Goal: Information Seeking & Learning: Check status

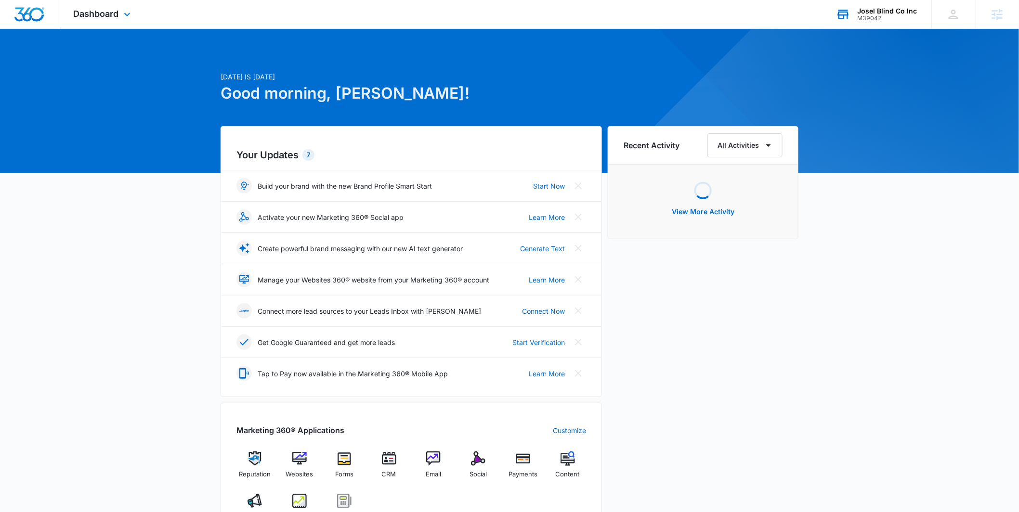
click at [875, 16] on div "M39042" at bounding box center [888, 18] width 60 height 7
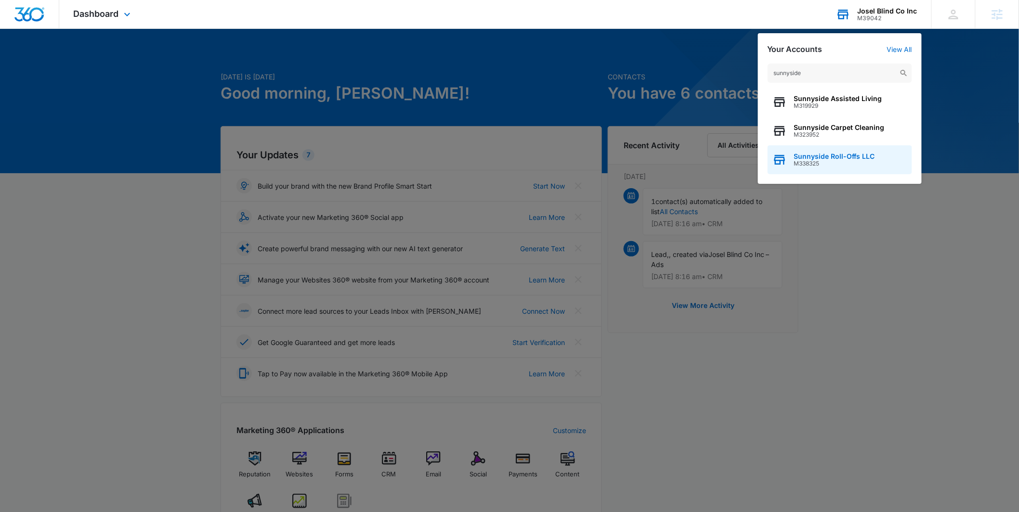
type input "sunnyside"
drag, startPoint x: 837, startPoint y: 156, endPoint x: 849, endPoint y: 152, distance: 12.3
click at [837, 156] on span "Sunnyside Roll-Offs LLC" at bounding box center [834, 157] width 81 height 8
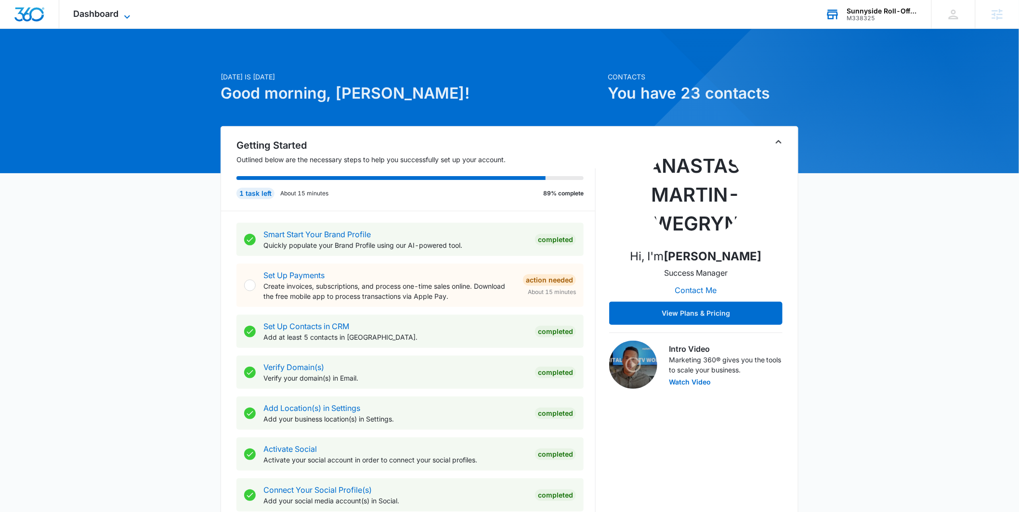
click at [123, 12] on icon at bounding box center [127, 17] width 12 height 12
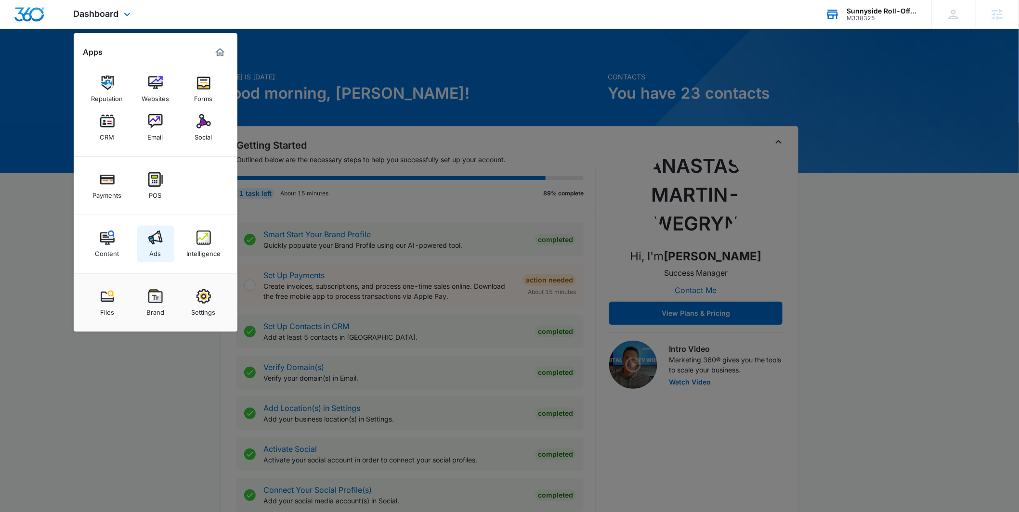
click at [143, 230] on link "Ads" at bounding box center [155, 244] width 37 height 37
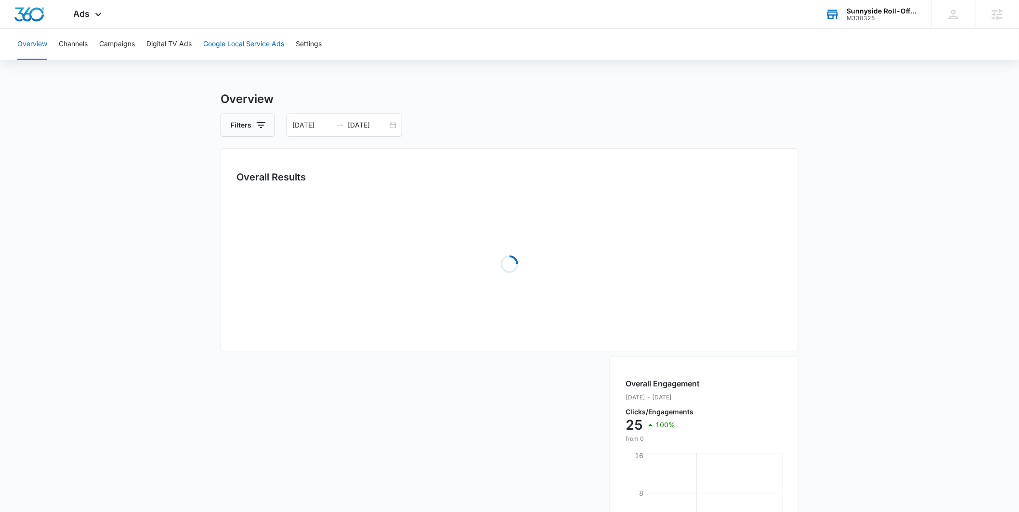
click at [258, 40] on button "Google Local Service Ads" at bounding box center [243, 44] width 81 height 31
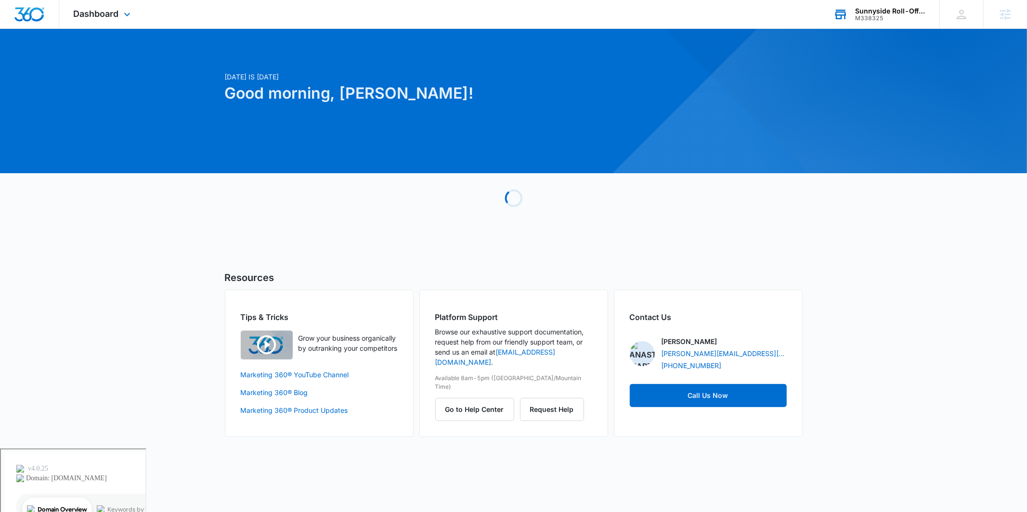
click at [906, 13] on div "Sunnyside Roll-Offs LLC" at bounding box center [890, 11] width 70 height 8
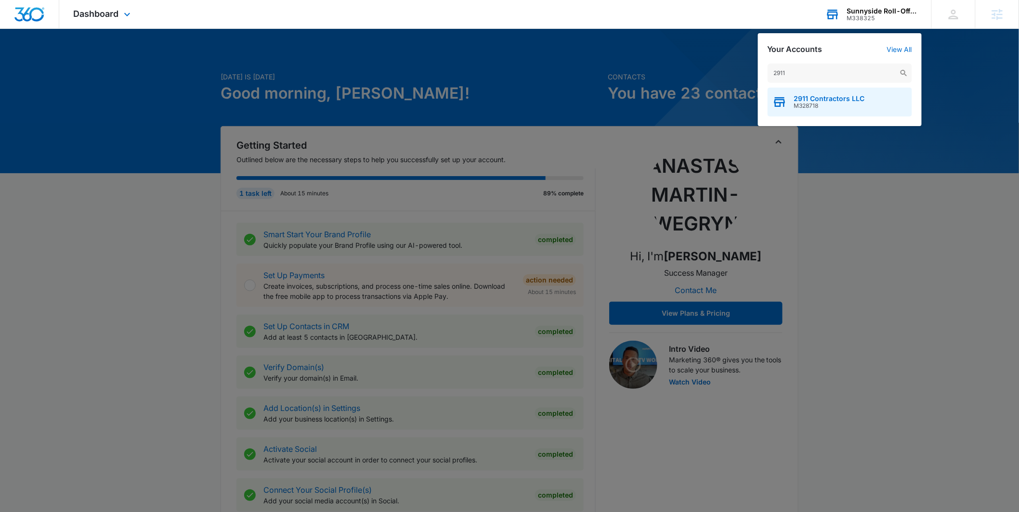
type input "2911"
click at [819, 95] on span "2911 Contractors LLC" at bounding box center [829, 99] width 71 height 8
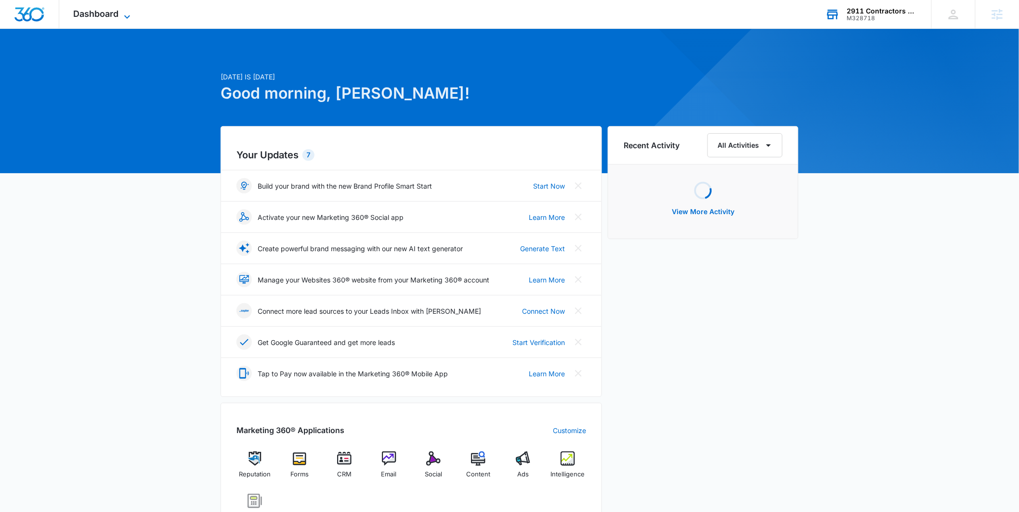
click at [111, 10] on span "Dashboard" at bounding box center [96, 14] width 45 height 10
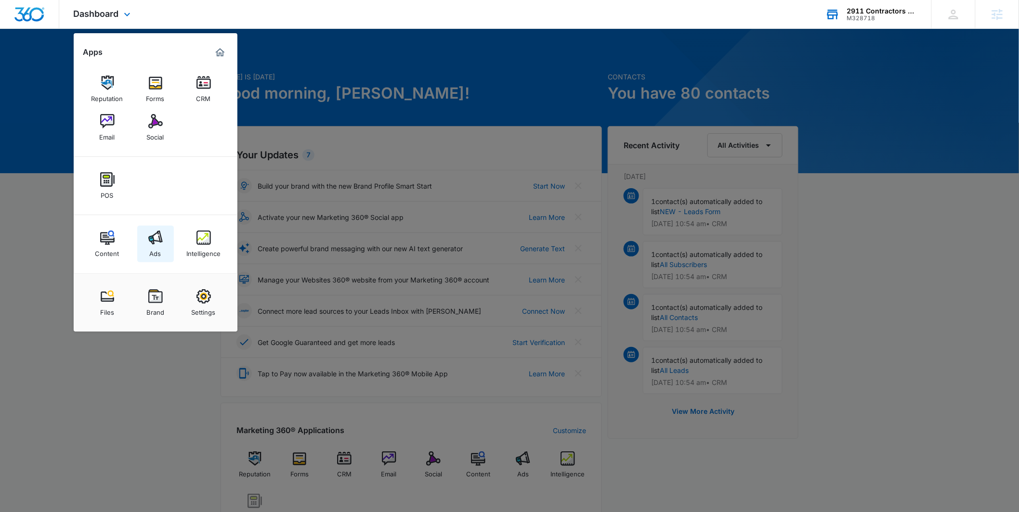
click at [167, 246] on link "Ads" at bounding box center [155, 244] width 37 height 37
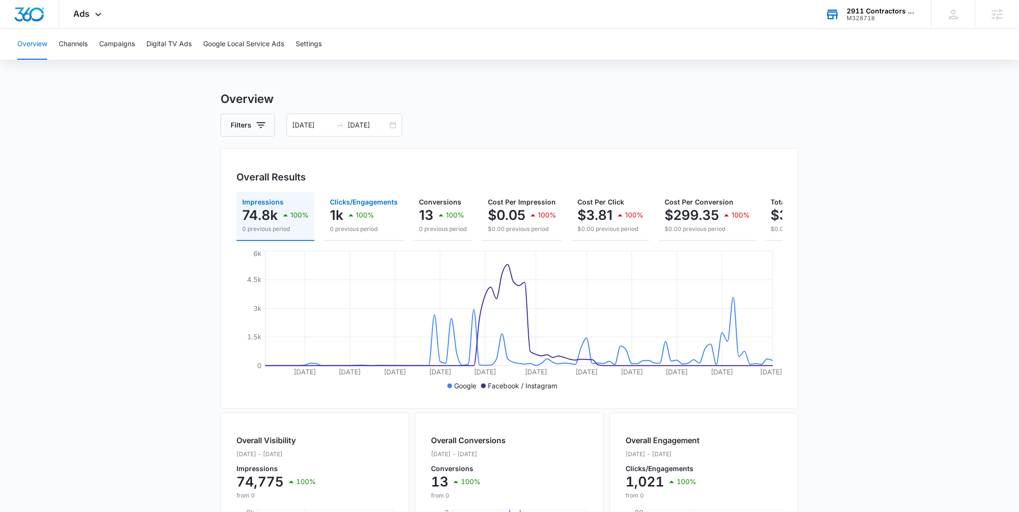
drag, startPoint x: 339, startPoint y: 237, endPoint x: 302, endPoint y: 234, distance: 36.8
click at [302, 234] on div "Impressions 74.8k 100% 0 previous period Clicks/Engagements 1k 100% 0 previous …" at bounding box center [509, 216] width 546 height 49
click at [448, 224] on div "100%" at bounding box center [449, 215] width 29 height 19
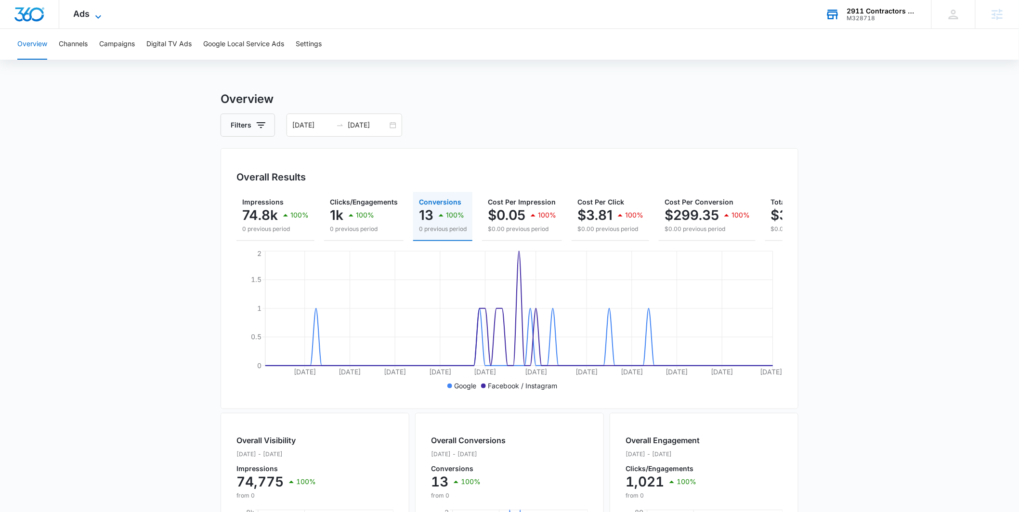
click at [83, 13] on span "Ads" at bounding box center [82, 14] width 16 height 10
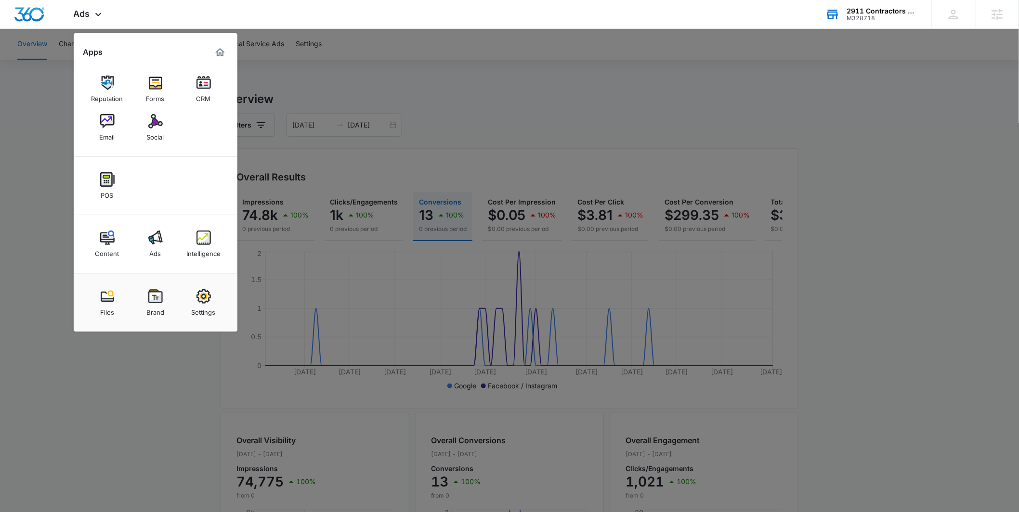
click at [367, 93] on div at bounding box center [509, 256] width 1019 height 512
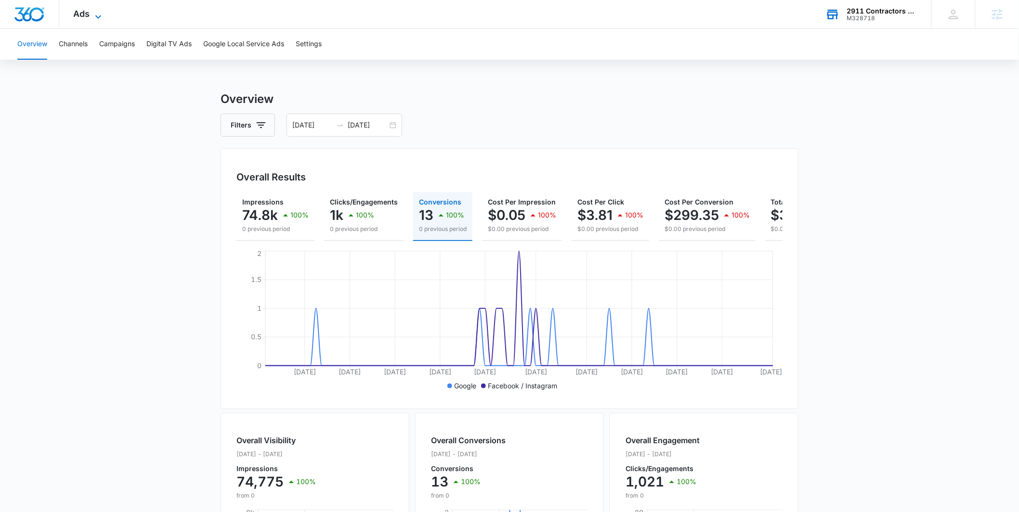
click at [84, 14] on span "Ads" at bounding box center [82, 14] width 16 height 10
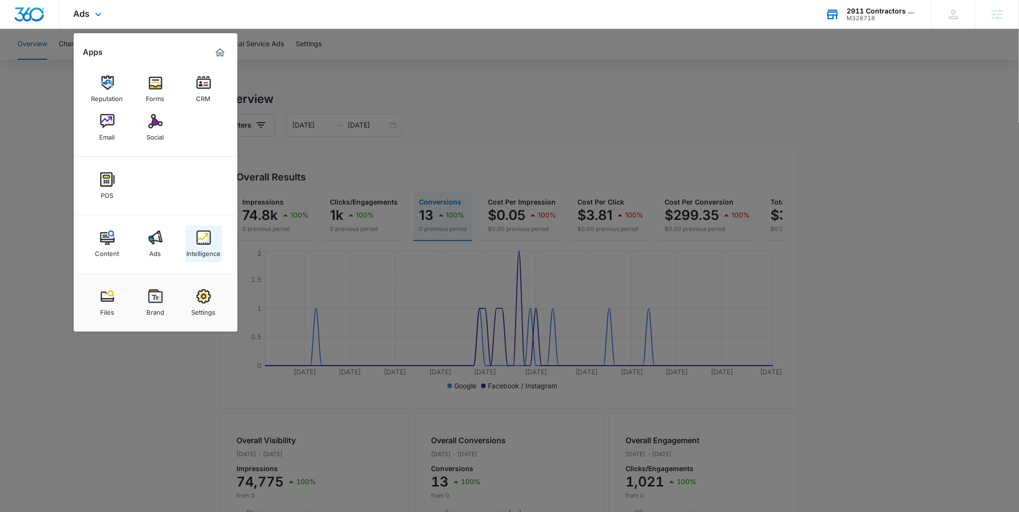
click at [199, 248] on div "Intelligence" at bounding box center [203, 251] width 34 height 13
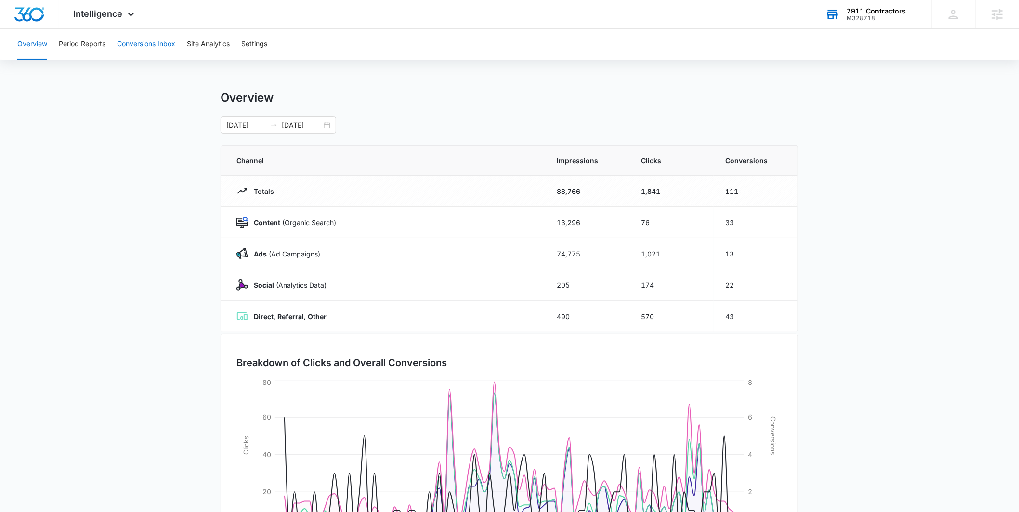
click at [167, 47] on button "Conversions Inbox" at bounding box center [146, 44] width 58 height 31
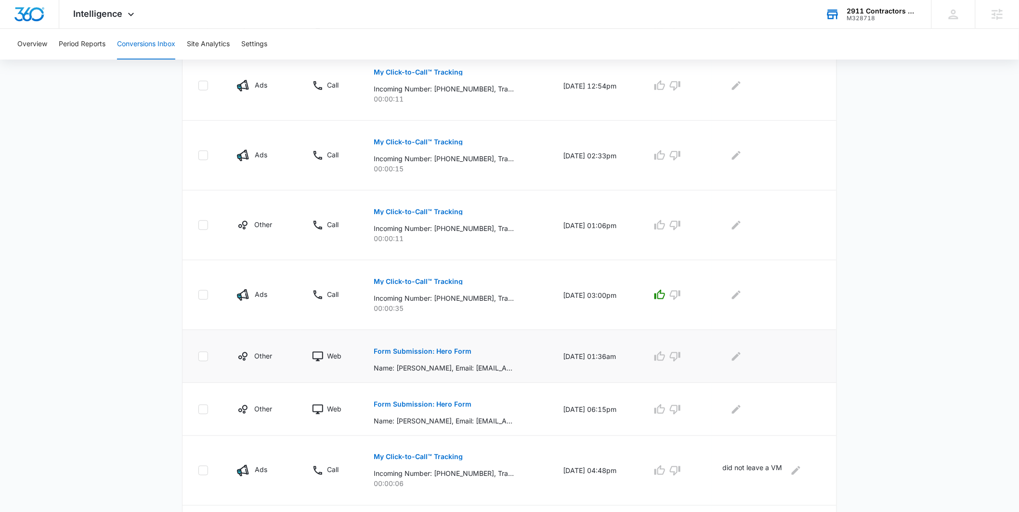
scroll to position [311, 0]
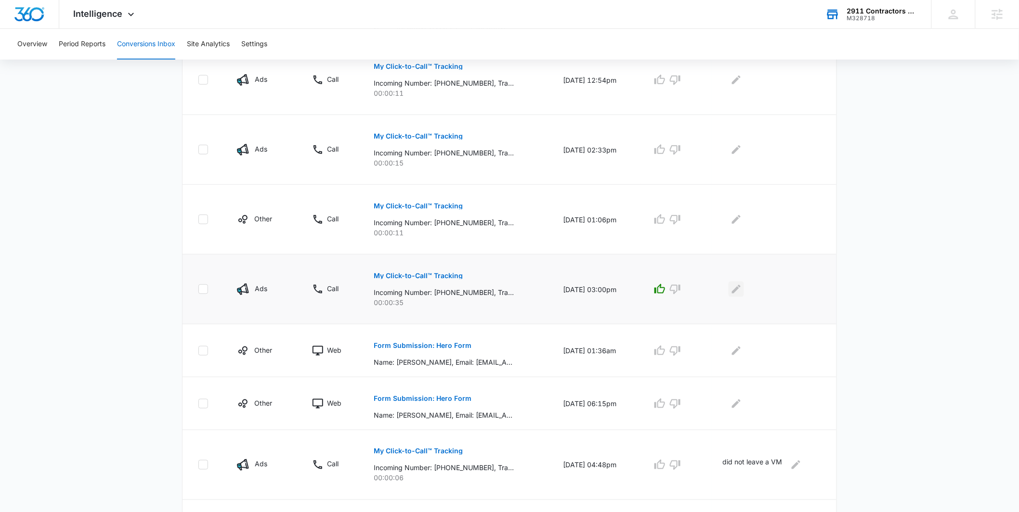
click at [744, 287] on button "Edit Comments" at bounding box center [736, 289] width 15 height 15
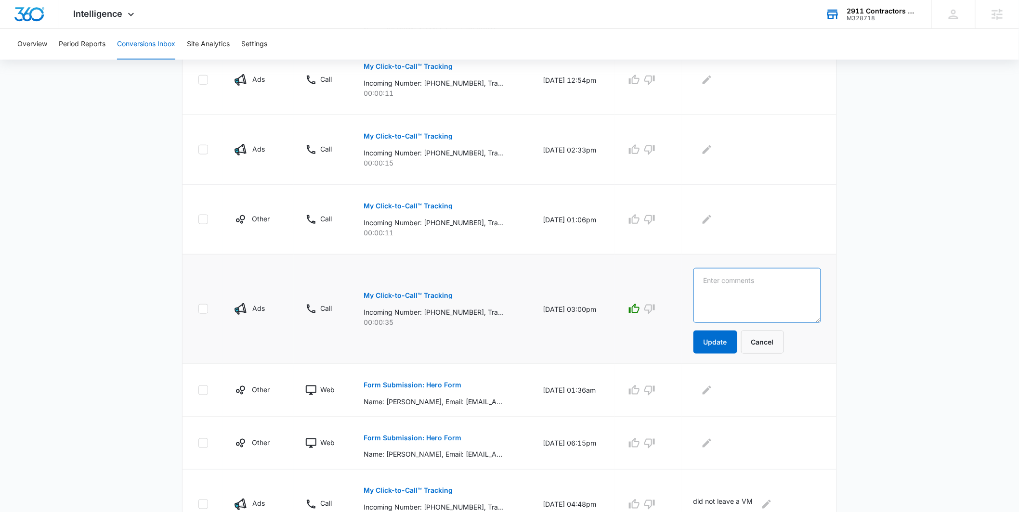
click at [738, 291] on textarea at bounding box center [758, 295] width 128 height 55
type textarea "ring camera"
click at [724, 350] on button "Update" at bounding box center [716, 342] width 44 height 23
click at [714, 345] on button "Update" at bounding box center [716, 342] width 44 height 23
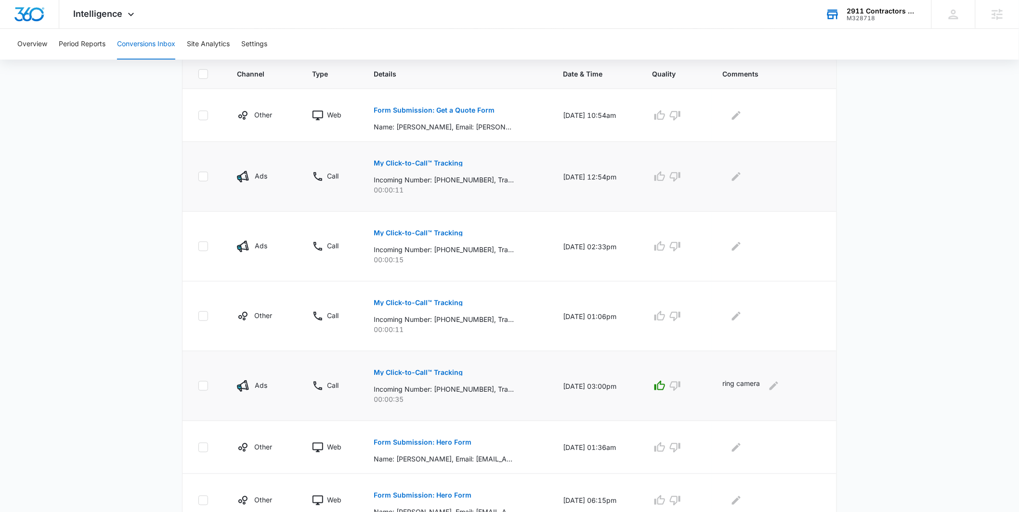
scroll to position [205, 0]
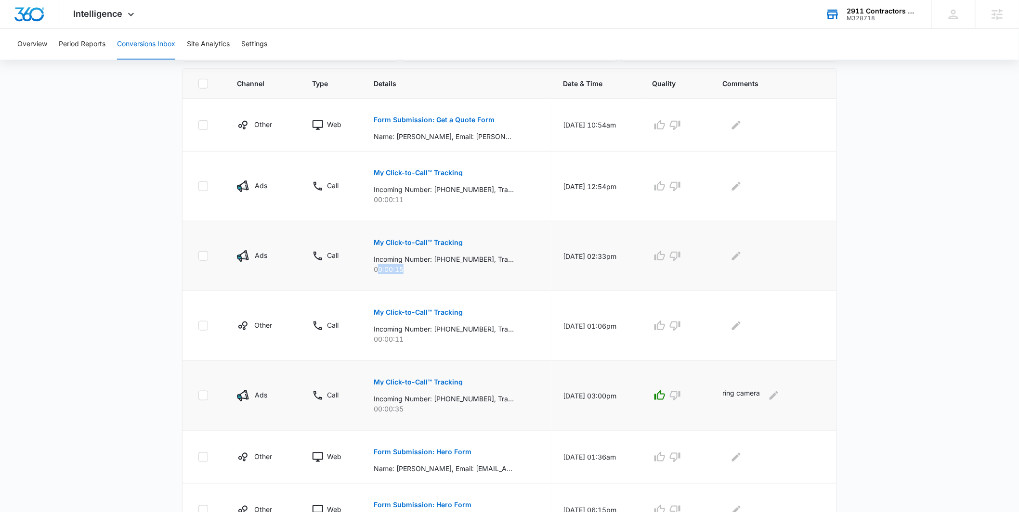
drag, startPoint x: 405, startPoint y: 272, endPoint x: 372, endPoint y: 272, distance: 32.3
click at [374, 272] on p "00:00:15" at bounding box center [457, 269] width 167 height 10
drag, startPoint x: 400, startPoint y: 200, endPoint x: 183, endPoint y: 254, distance: 223.9
click at [376, 201] on p "00:00:11" at bounding box center [457, 200] width 167 height 10
click at [168, 254] on main "Filters [DATE] [DATE] New Conversion Total Conversions: 34 Ads Content Social O…" at bounding box center [509, 321] width 1019 height 912
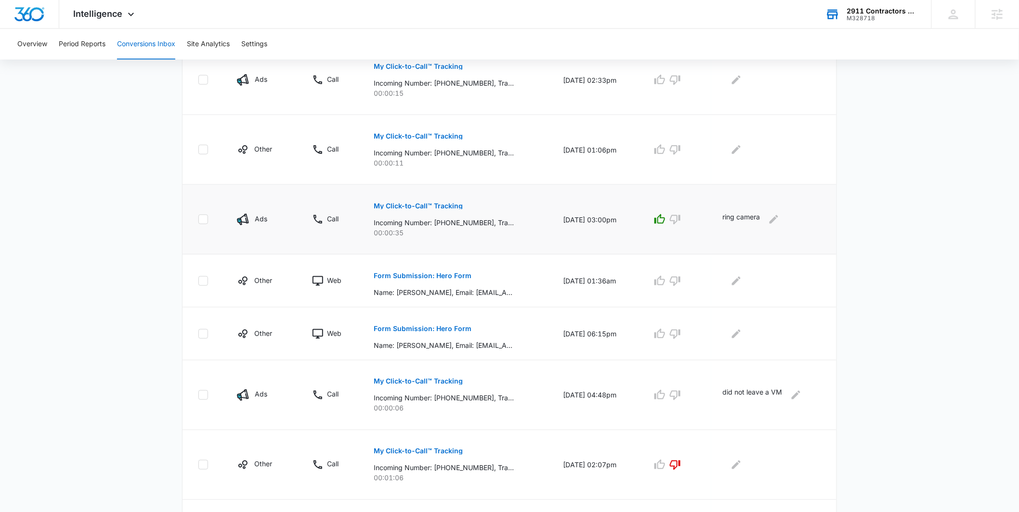
scroll to position [378, 0]
drag, startPoint x: 544, startPoint y: 223, endPoint x: 641, endPoint y: 223, distance: 96.8
click at [641, 223] on td "[DATE] 03:00pm" at bounding box center [596, 223] width 89 height 70
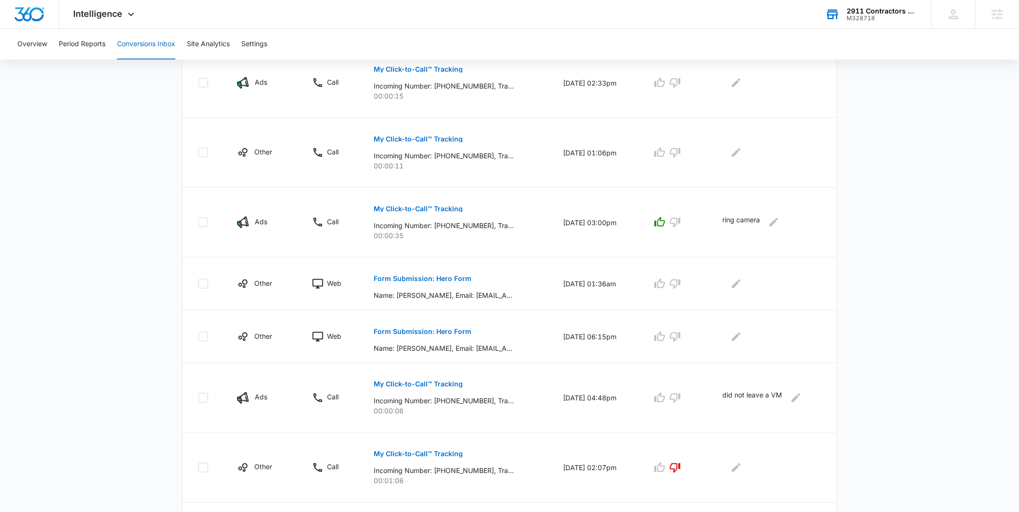
click at [118, 201] on main "Filters [DATE] [DATE] New Conversion Total Conversions: 34 Ads Content Social O…" at bounding box center [509, 147] width 1019 height 912
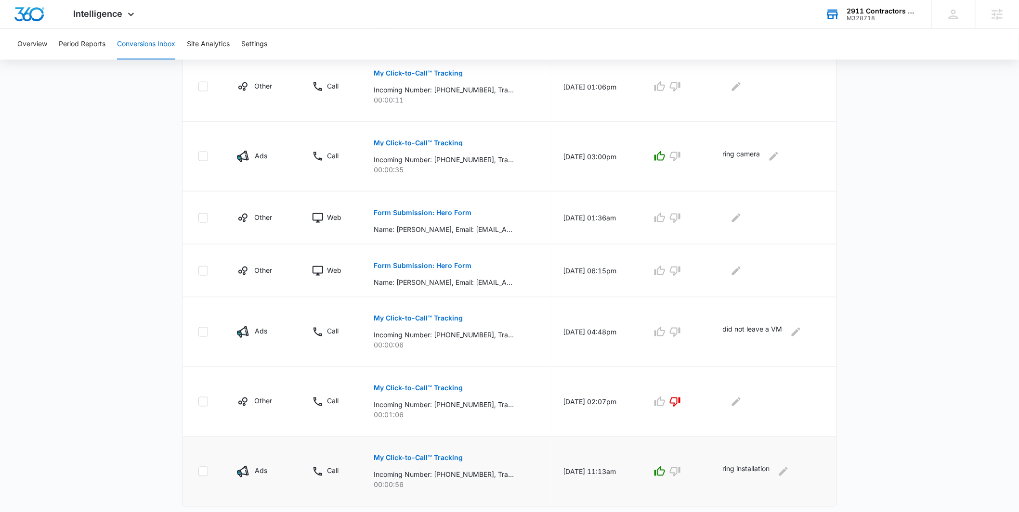
scroll to position [469, 0]
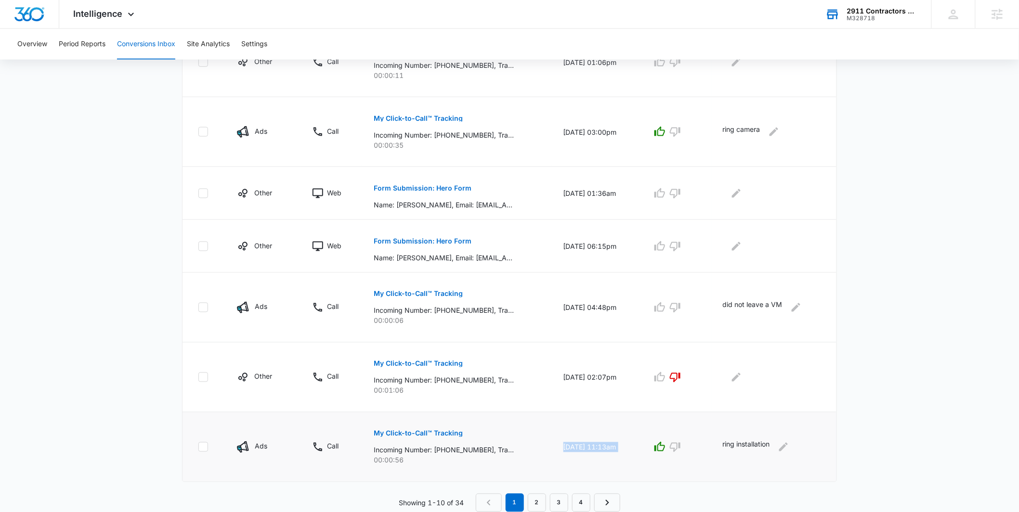
drag, startPoint x: 550, startPoint y: 451, endPoint x: 654, endPoint y: 454, distance: 103.6
click at [651, 454] on tr "Ads Call My Click-to-Call™ Tracking Incoming Number: [PHONE_NUMBER], Tracking N…" at bounding box center [510, 448] width 654 height 70
drag, startPoint x: 720, startPoint y: 450, endPoint x: 773, endPoint y: 452, distance: 52.5
click at [775, 452] on td "ring installation" at bounding box center [773, 448] width 125 height 70
drag, startPoint x: 415, startPoint y: 461, endPoint x: 361, endPoint y: 460, distance: 54.0
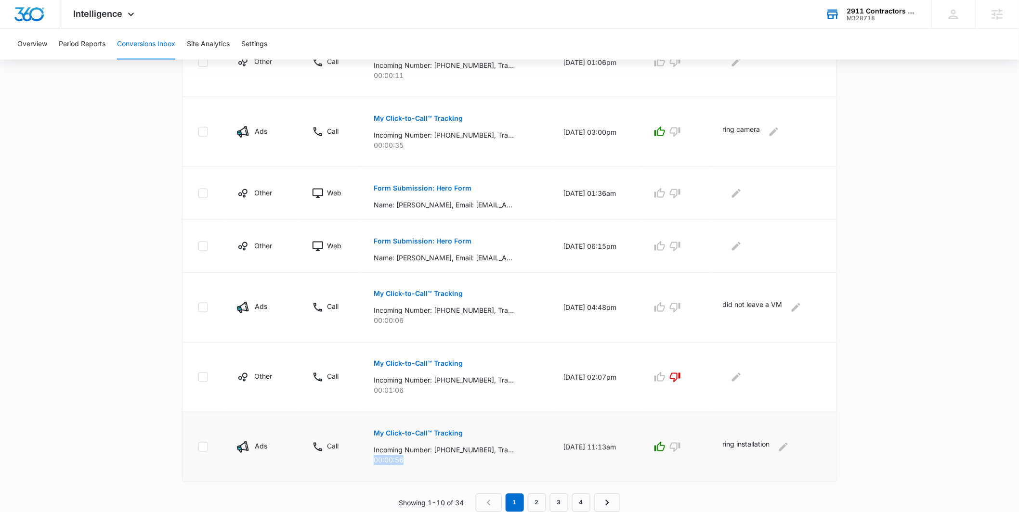
click at [362, 460] on td "My Click-to-Call™ Tracking Incoming Number: [PHONE_NUMBER], Tracking Number: [P…" at bounding box center [457, 448] width 190 height 70
click at [35, 409] on main "Filters [DATE] [DATE] New Conversion Total Conversions: 34 Ads Content Social O…" at bounding box center [509, 57] width 1019 height 912
drag, startPoint x: 424, startPoint y: 469, endPoint x: 372, endPoint y: 431, distance: 64.7
click at [372, 431] on td "My Click-to-Call™ Tracking Incoming Number: [PHONE_NUMBER], Tracking Number: [P…" at bounding box center [457, 448] width 190 height 70
drag, startPoint x: 257, startPoint y: 446, endPoint x: 234, endPoint y: 446, distance: 23.1
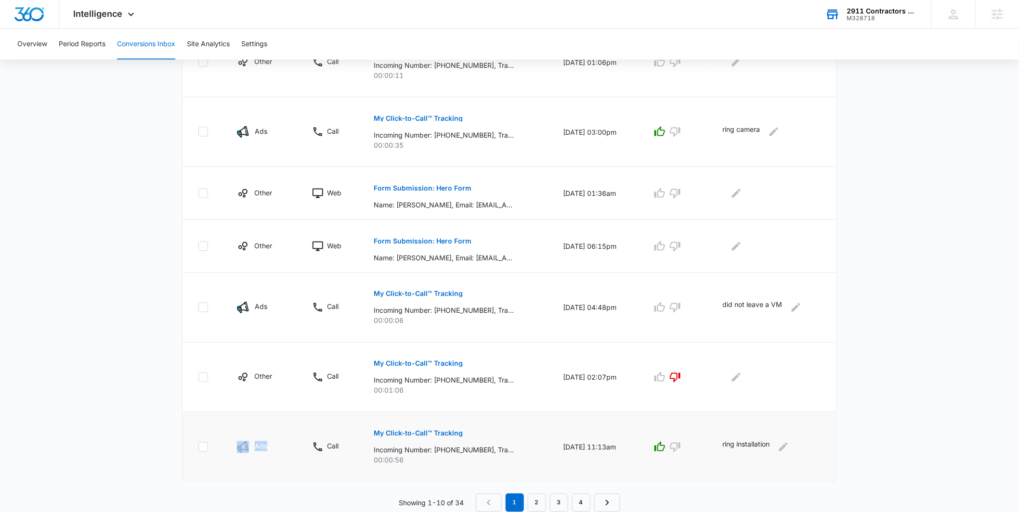
click at [234, 446] on td "Ads" at bounding box center [262, 448] width 75 height 70
click at [145, 402] on main "Filters [DATE] [DATE] New Conversion Total Conversions: 34 Ads Content Social O…" at bounding box center [509, 57] width 1019 height 912
click at [538, 498] on link "2" at bounding box center [537, 503] width 18 height 18
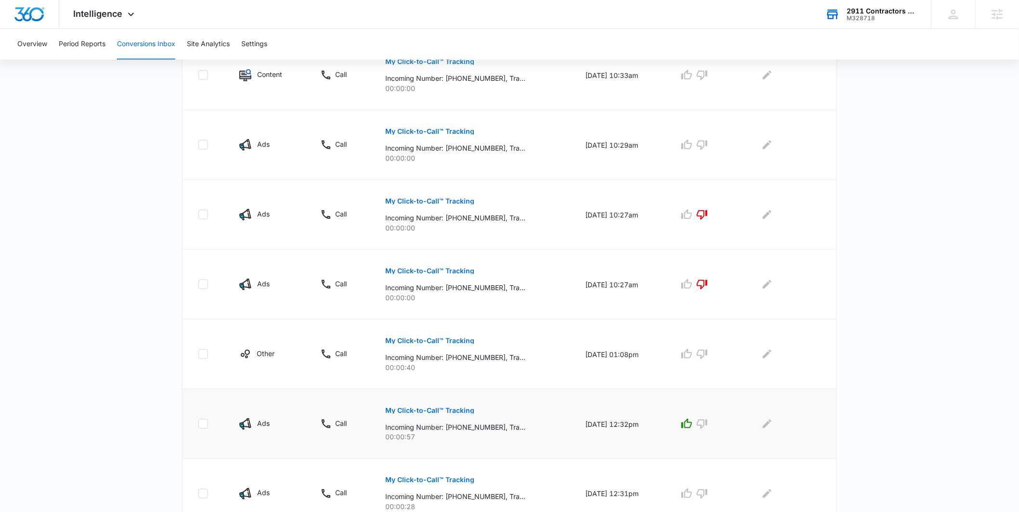
scroll to position [334, 0]
drag, startPoint x: 649, startPoint y: 424, endPoint x: 565, endPoint y: 423, distance: 83.8
click at [574, 423] on td "[DATE] 12:32pm" at bounding box center [621, 424] width 94 height 70
drag, startPoint x: 419, startPoint y: 436, endPoint x: 375, endPoint y: 435, distance: 43.8
click at [375, 435] on td "My Click-to-Call™ Tracking Incoming Number: [PHONE_NUMBER], Tracking Number: [P…" at bounding box center [474, 424] width 200 height 70
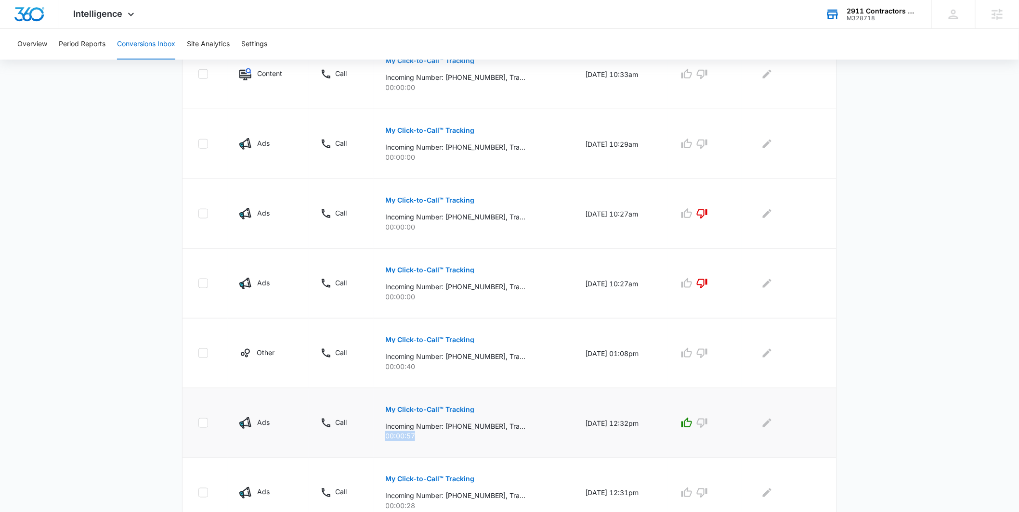
click at [429, 439] on p "00:00:57" at bounding box center [473, 437] width 177 height 10
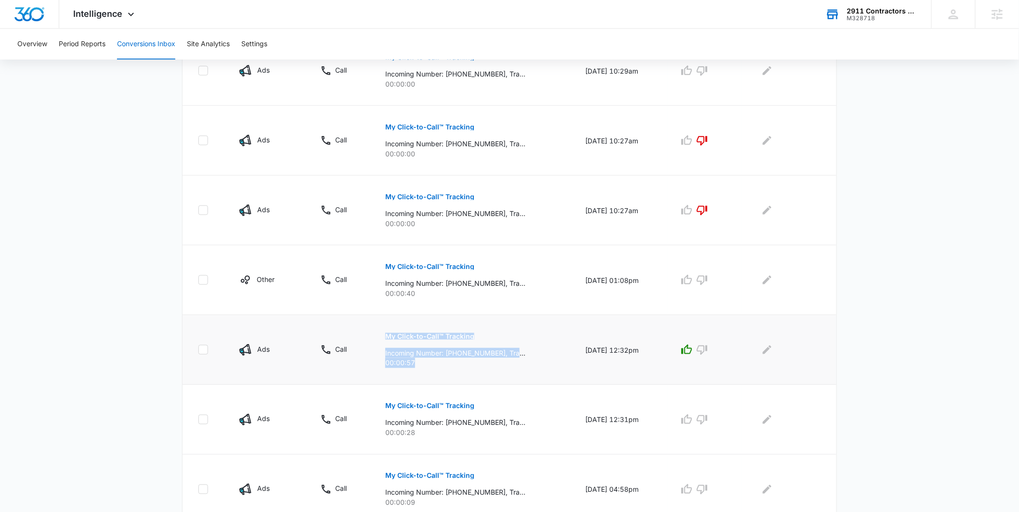
drag, startPoint x: 433, startPoint y: 370, endPoint x: 366, endPoint y: 349, distance: 70.2
click at [366, 350] on tr "Ads Call My Click-to-Call™ Tracking Incoming Number: [PHONE_NUMBER], Tracking N…" at bounding box center [510, 350] width 654 height 70
click at [105, 274] on main "Filters [DATE] [DATE] New Conversion Total Conversions: 34 Ads Content Social O…" at bounding box center [509, 134] width 1019 height 945
click at [82, 45] on button "Period Reports" at bounding box center [82, 44] width 47 height 31
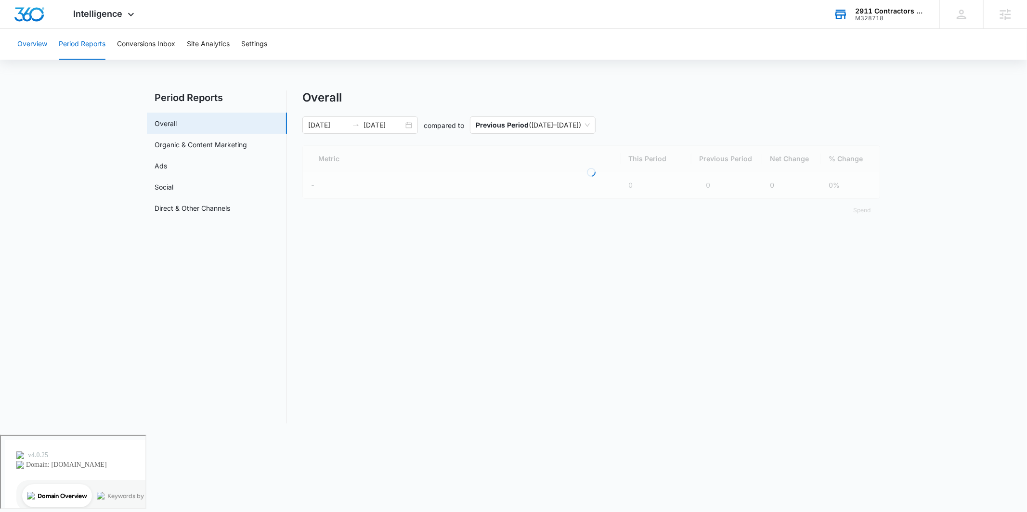
click at [42, 49] on button "Overview" at bounding box center [32, 44] width 30 height 31
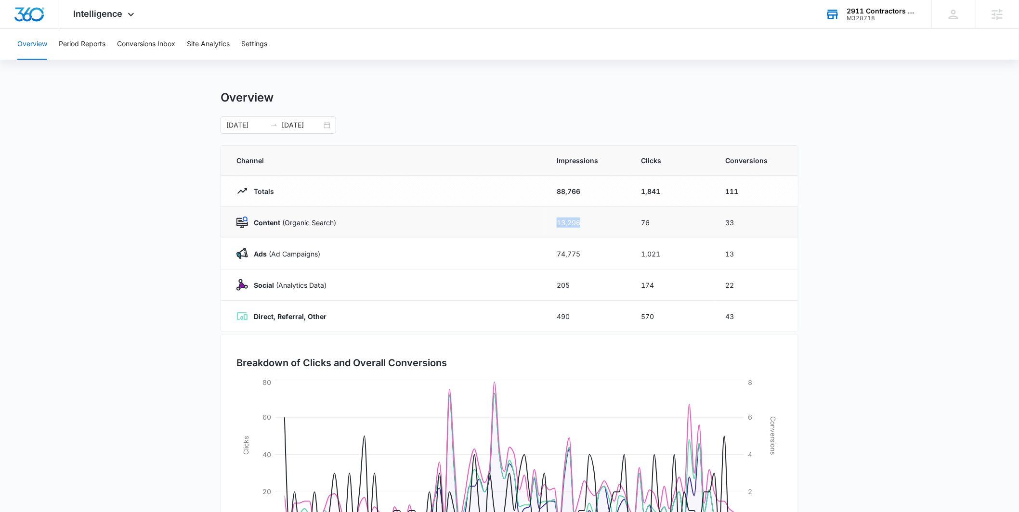
drag, startPoint x: 553, startPoint y: 222, endPoint x: 588, endPoint y: 223, distance: 34.2
click at [584, 223] on td "13,296" at bounding box center [587, 222] width 84 height 31
drag, startPoint x: 615, startPoint y: 222, endPoint x: 654, endPoint y: 223, distance: 39.5
click at [654, 223] on tr "Content (Organic Search) 13,296 76 33" at bounding box center [509, 222] width 577 height 31
click at [653, 223] on td "76" at bounding box center [672, 222] width 84 height 31
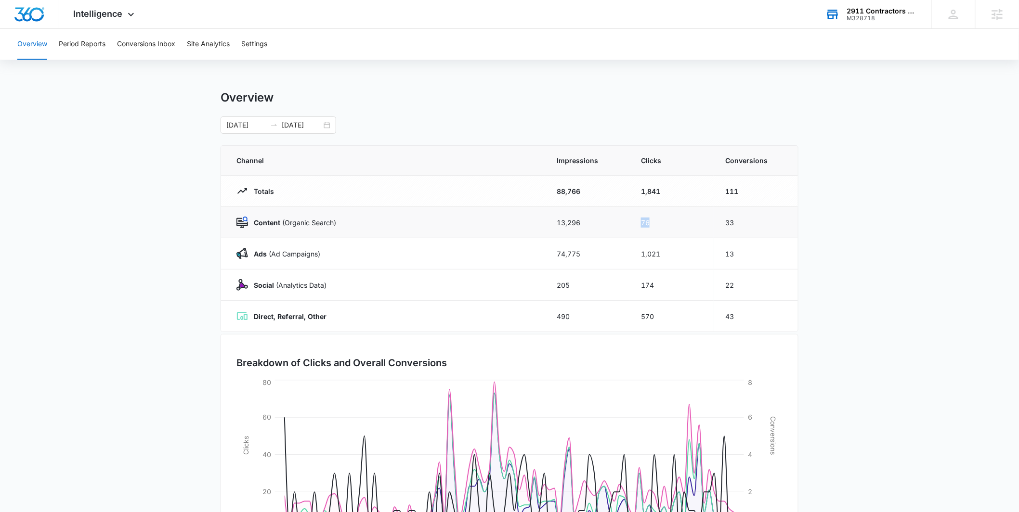
drag, startPoint x: 640, startPoint y: 223, endPoint x: 653, endPoint y: 223, distance: 13.0
click at [653, 223] on td "76" at bounding box center [672, 222] width 84 height 31
click at [691, 223] on td "76" at bounding box center [672, 222] width 84 height 31
drag, startPoint x: 759, startPoint y: 225, endPoint x: 751, endPoint y: 225, distance: 7.2
click at [759, 225] on td "33" at bounding box center [756, 222] width 84 height 31
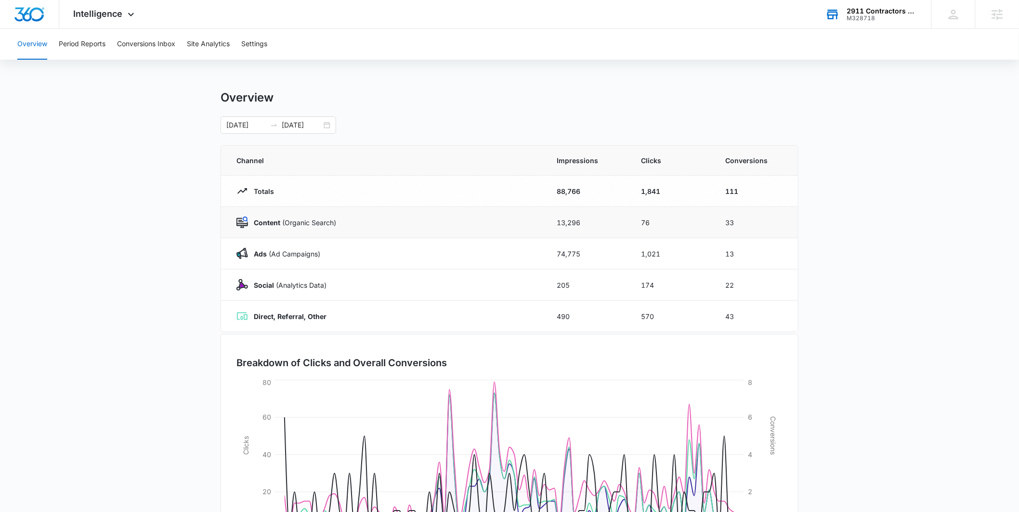
click at [655, 224] on td "76" at bounding box center [672, 222] width 84 height 31
click at [661, 223] on tr "Content (Organic Search) 13,296 76 33" at bounding box center [509, 222] width 577 height 31
drag, startPoint x: 140, startPoint y: 280, endPoint x: 147, endPoint y: 278, distance: 7.0
click at [140, 280] on main "Overview [DATE] [DATE] Channel Impressions Clicks Conversions Totals 88,766 1,8…" at bounding box center [509, 344] width 1019 height 506
drag, startPoint x: 635, startPoint y: 250, endPoint x: 671, endPoint y: 251, distance: 35.6
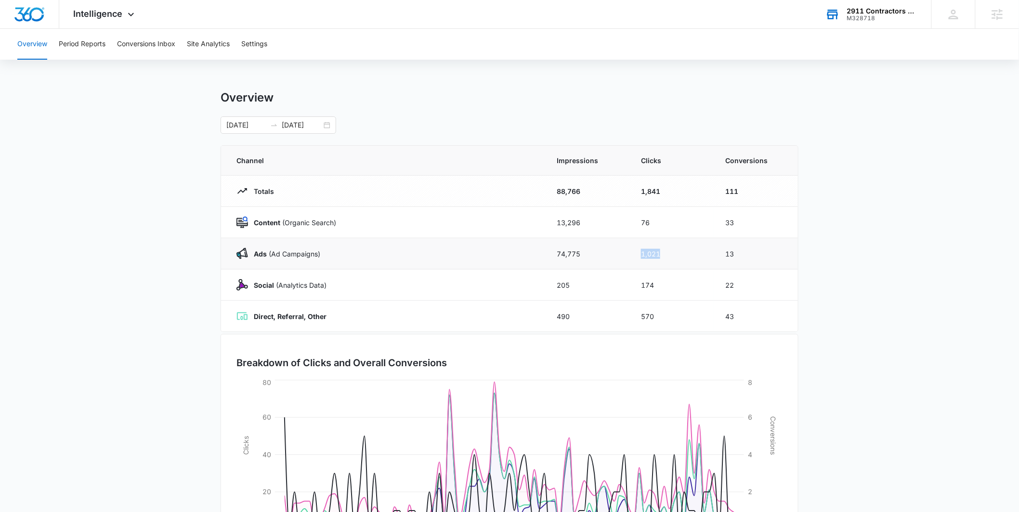
click at [672, 250] on td "1,021" at bounding box center [672, 253] width 84 height 31
drag, startPoint x: 635, startPoint y: 285, endPoint x: 660, endPoint y: 284, distance: 24.6
click at [660, 284] on td "174" at bounding box center [672, 285] width 84 height 31
drag, startPoint x: 629, startPoint y: 219, endPoint x: 680, endPoint y: 218, distance: 51.6
click at [680, 218] on tr "Content (Organic Search) 13,296 76 33" at bounding box center [509, 222] width 577 height 31
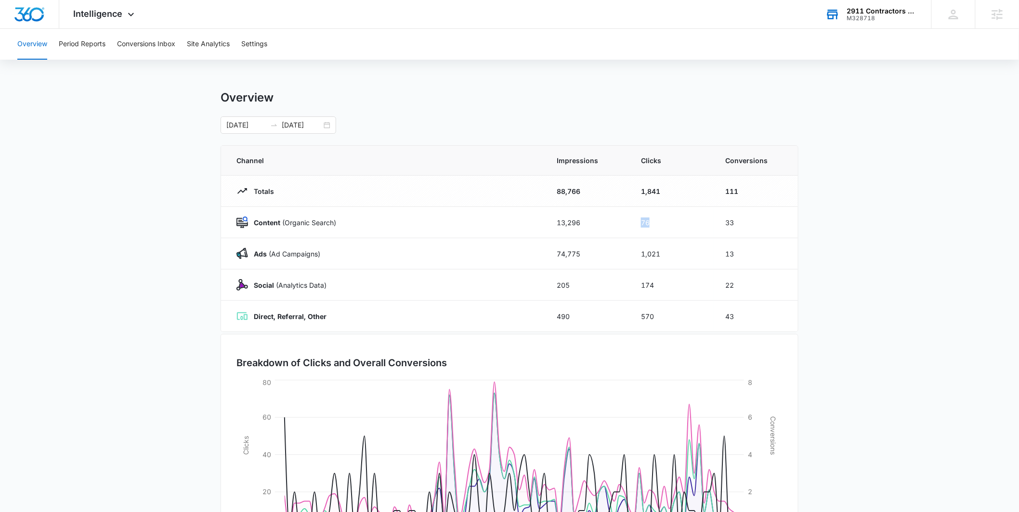
click at [191, 223] on main "Overview [DATE] [DATE] Channel Impressions Clicks Conversions Totals 88,766 1,8…" at bounding box center [509, 344] width 1019 height 506
click at [328, 128] on div "[DATE] [DATE]" at bounding box center [279, 125] width 116 height 17
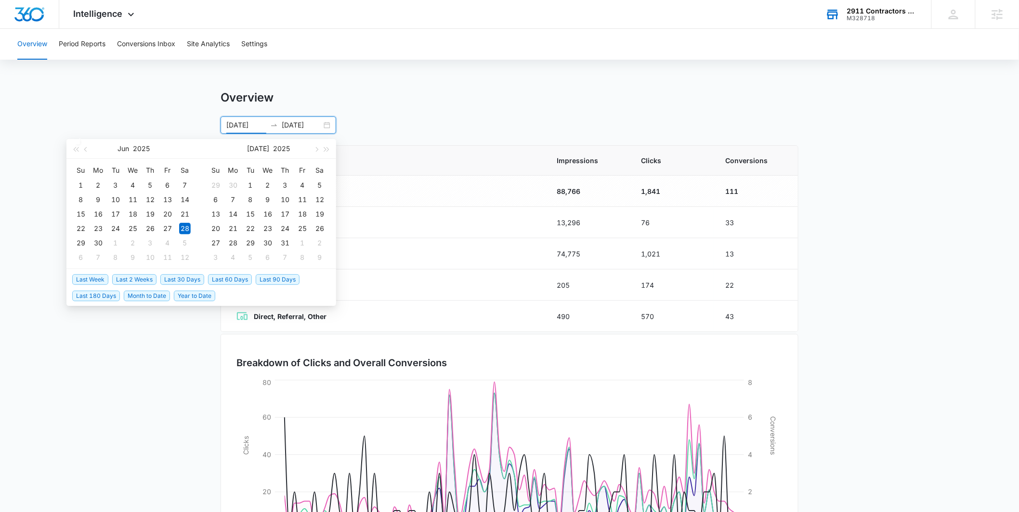
click at [200, 278] on span "Last 30 Days" at bounding box center [182, 280] width 44 height 11
type input "[DATE]"
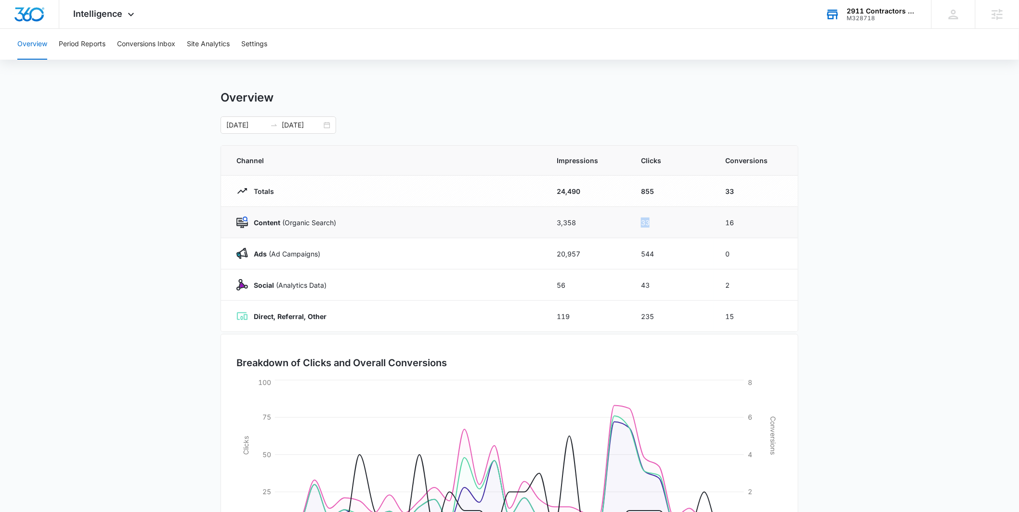
drag, startPoint x: 649, startPoint y: 222, endPoint x: 670, endPoint y: 227, distance: 21.8
click at [670, 228] on td "33" at bounding box center [672, 222] width 84 height 31
click at [660, 284] on tr "Social (Analytics Data) 56 43 2" at bounding box center [509, 285] width 577 height 31
click at [842, 260] on main "Overview [DATE] [DATE] [DATE] Su Mo Tu We Th Fr Sa 31 1 2 3 4 5 6 7 8 9 10 11 1…" at bounding box center [509, 344] width 1019 height 506
drag, startPoint x: 628, startPoint y: 283, endPoint x: 657, endPoint y: 284, distance: 29.9
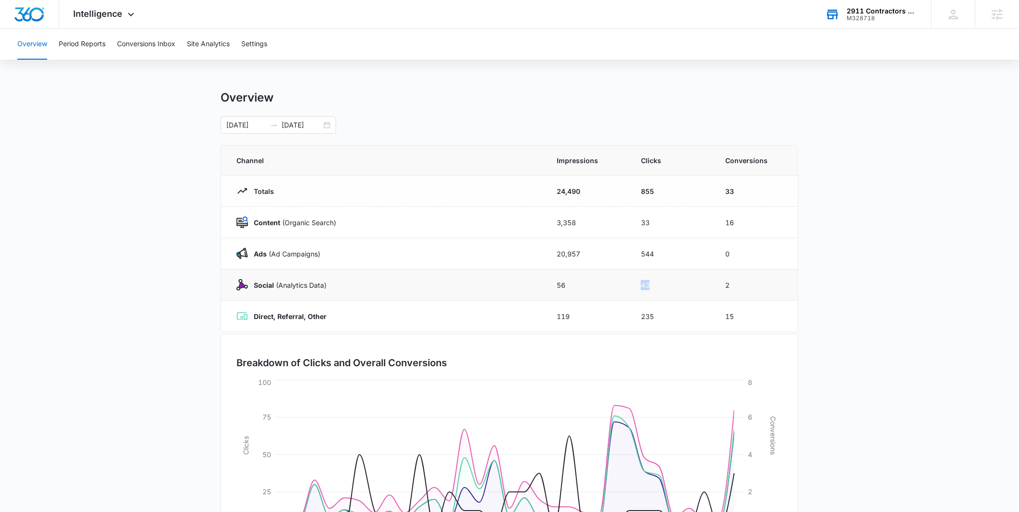
click at [657, 284] on tr "Social (Analytics Data) 56 43 2" at bounding box center [509, 285] width 577 height 31
drag, startPoint x: 624, startPoint y: 221, endPoint x: 656, endPoint y: 225, distance: 32.5
click at [656, 225] on tr "Content (Organic Search) 3,358 33 16" at bounding box center [509, 222] width 577 height 31
drag, startPoint x: 535, startPoint y: 212, endPoint x: 578, endPoint y: 219, distance: 43.4
click at [578, 219] on tr "Content (Organic Search) 3,358 33 16" at bounding box center [509, 222] width 577 height 31
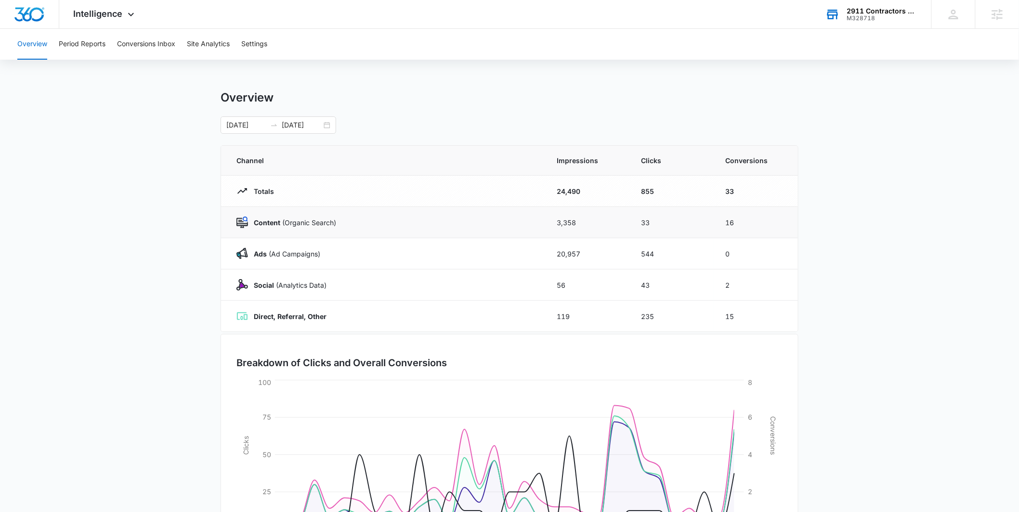
click at [531, 230] on td "Content (Organic Search)" at bounding box center [383, 222] width 324 height 31
drag, startPoint x: 564, startPoint y: 227, endPoint x: 588, endPoint y: 223, distance: 23.6
click at [588, 223] on td "3,358" at bounding box center [587, 222] width 84 height 31
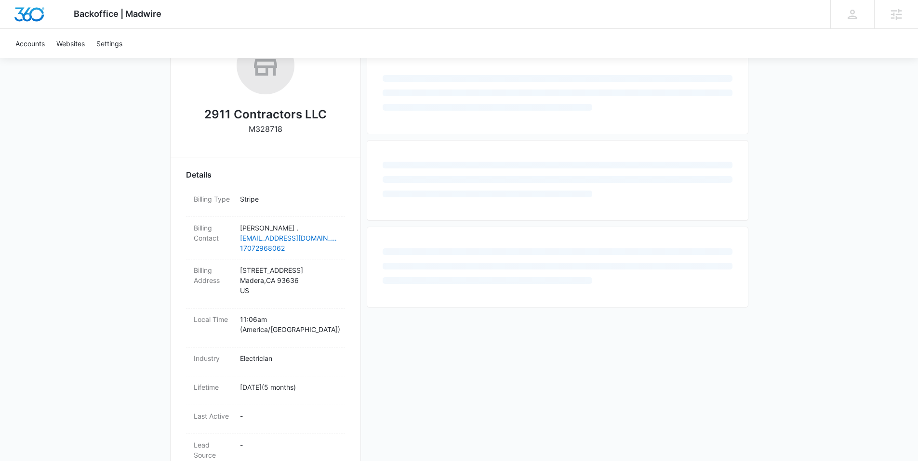
scroll to position [368, 0]
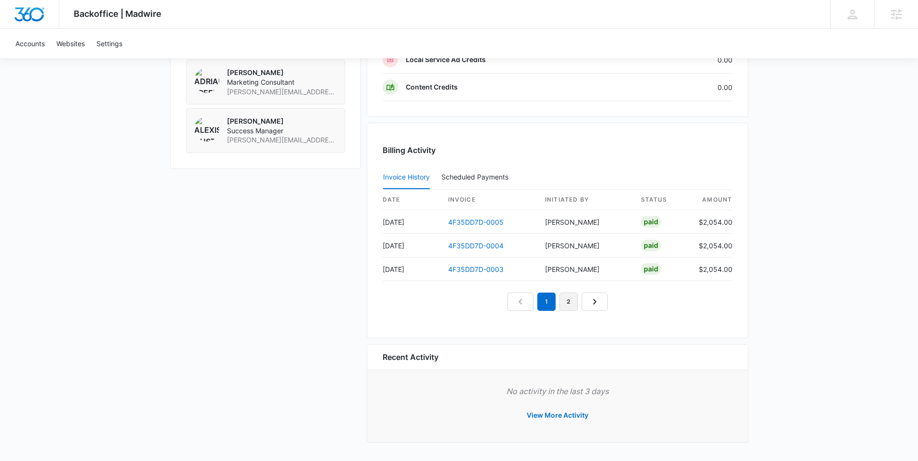
click at [571, 303] on link "2" at bounding box center [568, 302] width 18 height 18
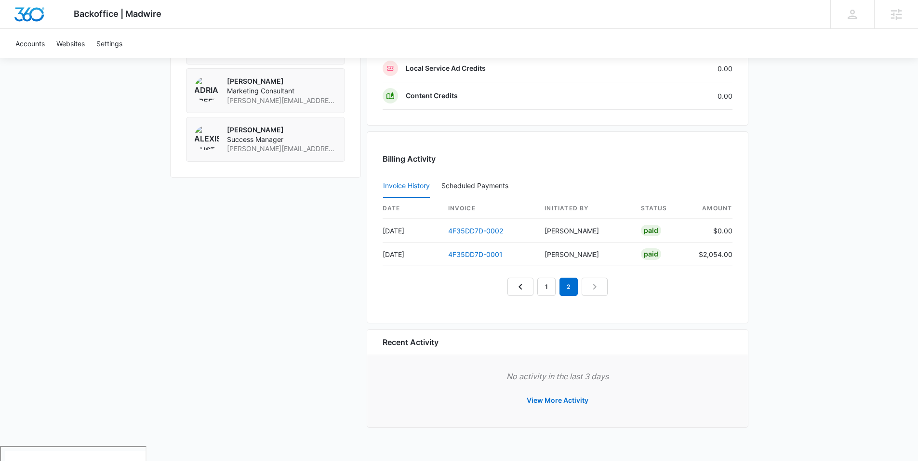
scroll to position [835, 0]
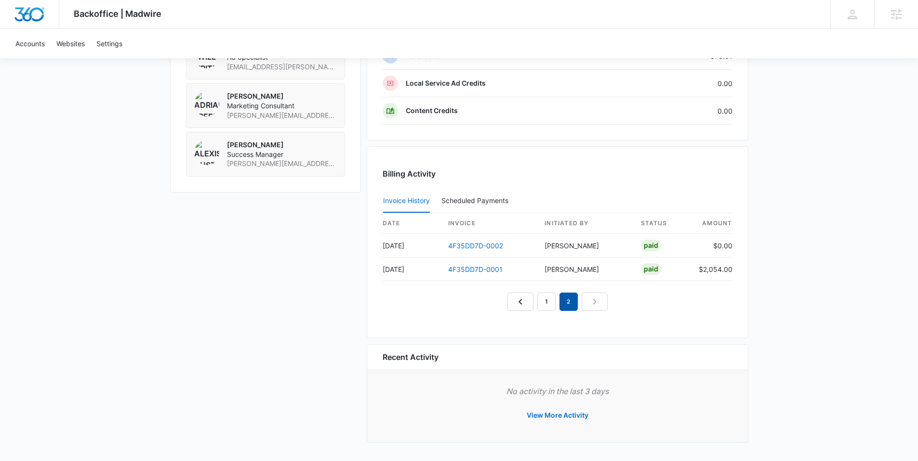
click at [568, 302] on em "2" at bounding box center [568, 302] width 18 height 18
click at [541, 297] on link "1" at bounding box center [546, 302] width 18 height 18
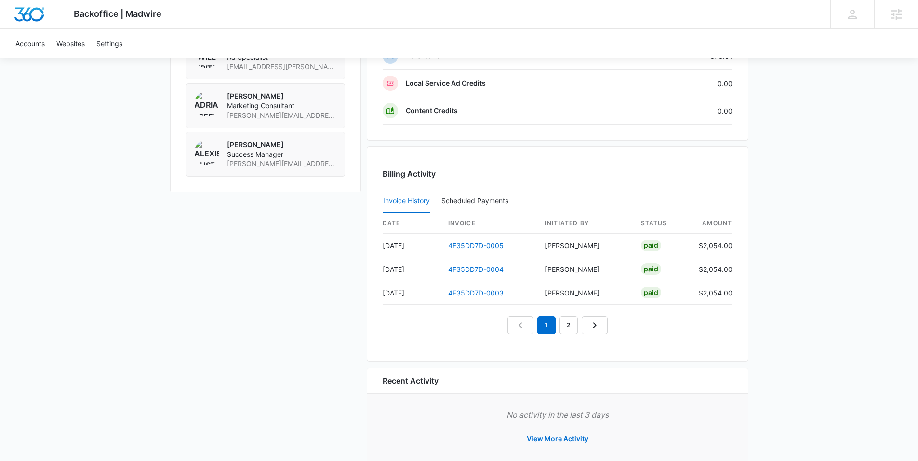
click at [512, 325] on nav "1 2" at bounding box center [557, 325] width 100 height 18
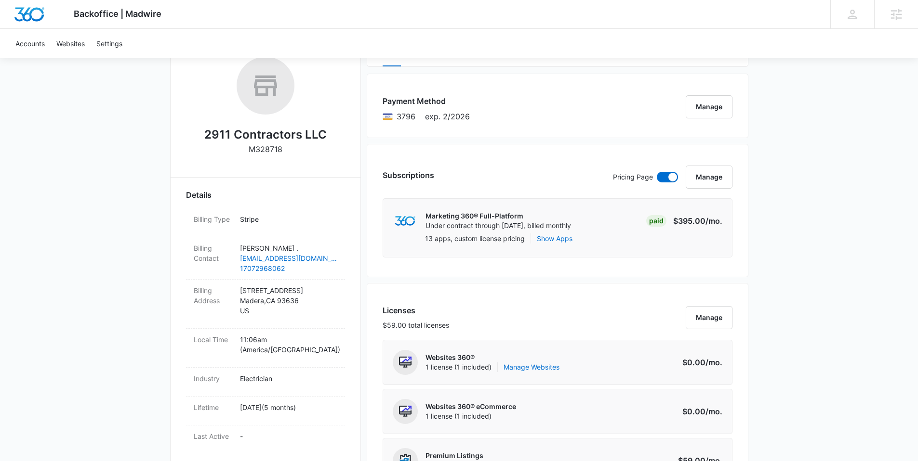
scroll to position [156, 0]
